Goal: Navigation & Orientation: Go to known website

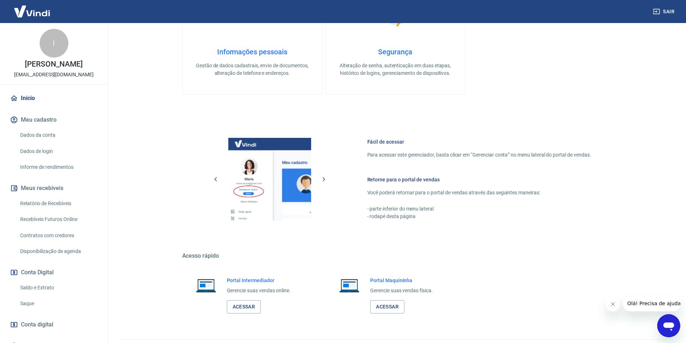
scroll to position [218, 0]
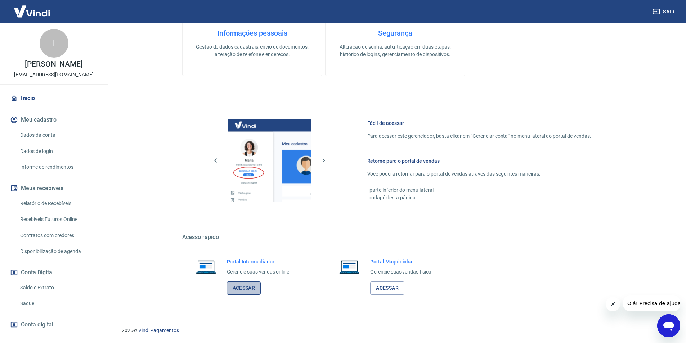
click at [242, 288] on link "Acessar" at bounding box center [244, 287] width 34 height 13
